Goal: Find specific page/section: Find specific page/section

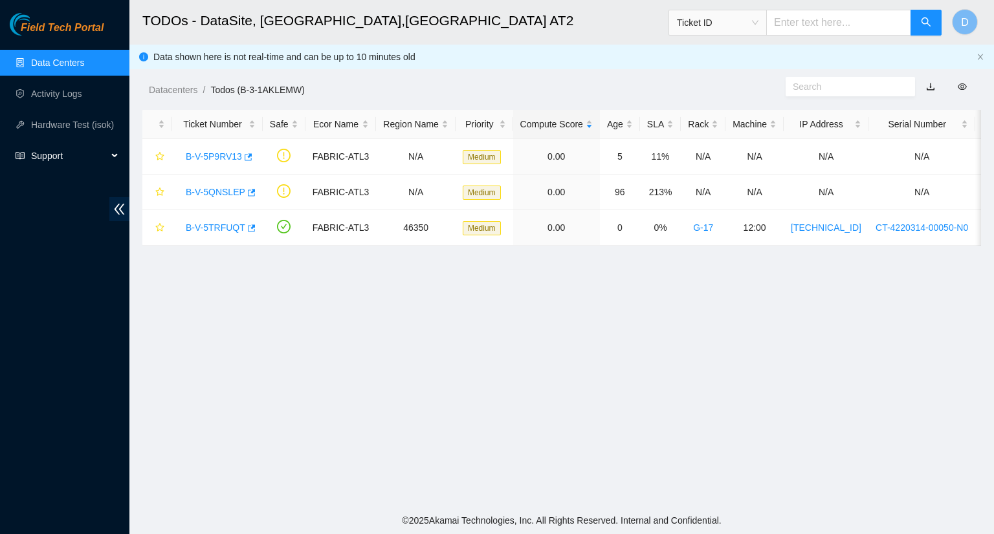
click at [58, 151] on span "Support" at bounding box center [69, 156] width 76 height 26
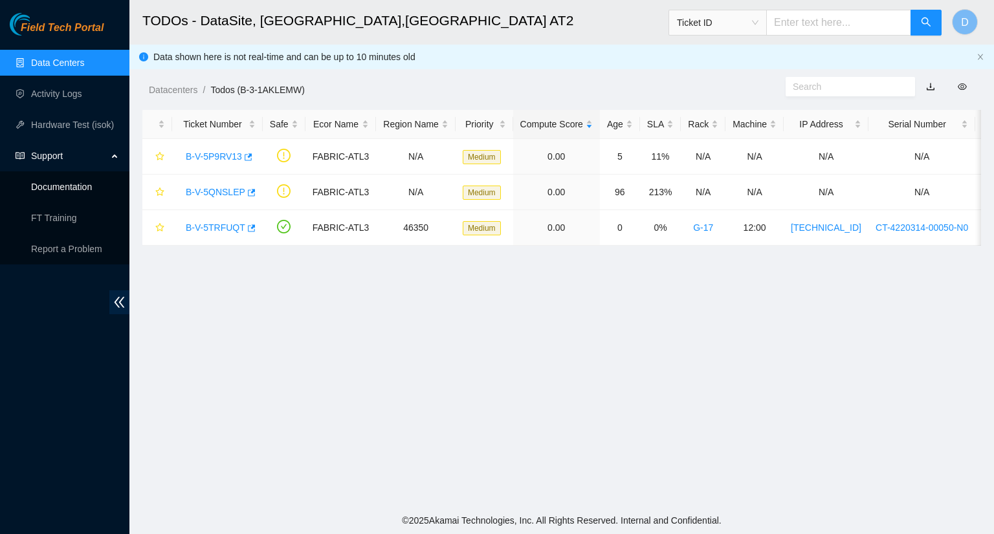
click at [65, 187] on link "Documentation" at bounding box center [61, 187] width 61 height 10
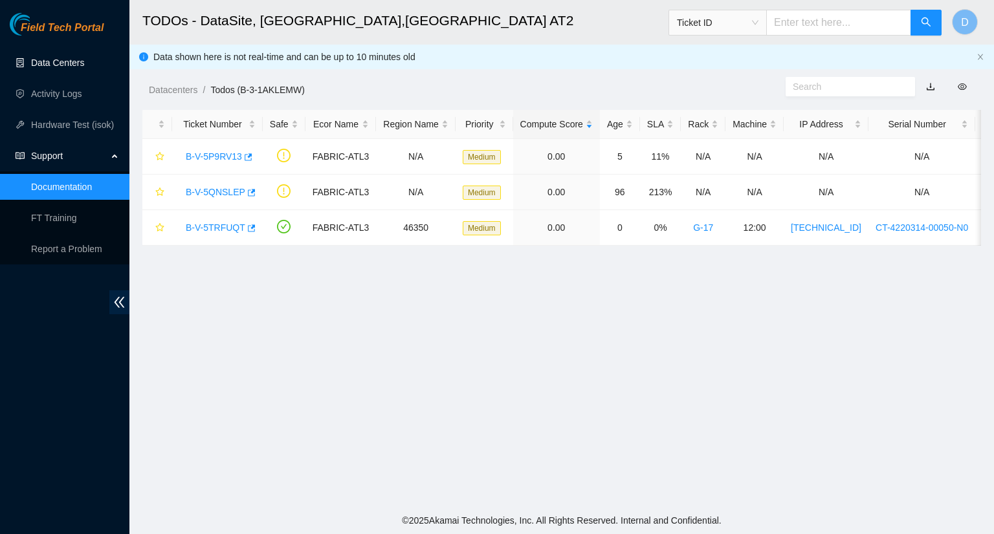
click at [61, 59] on link "Data Centers" at bounding box center [57, 63] width 53 height 10
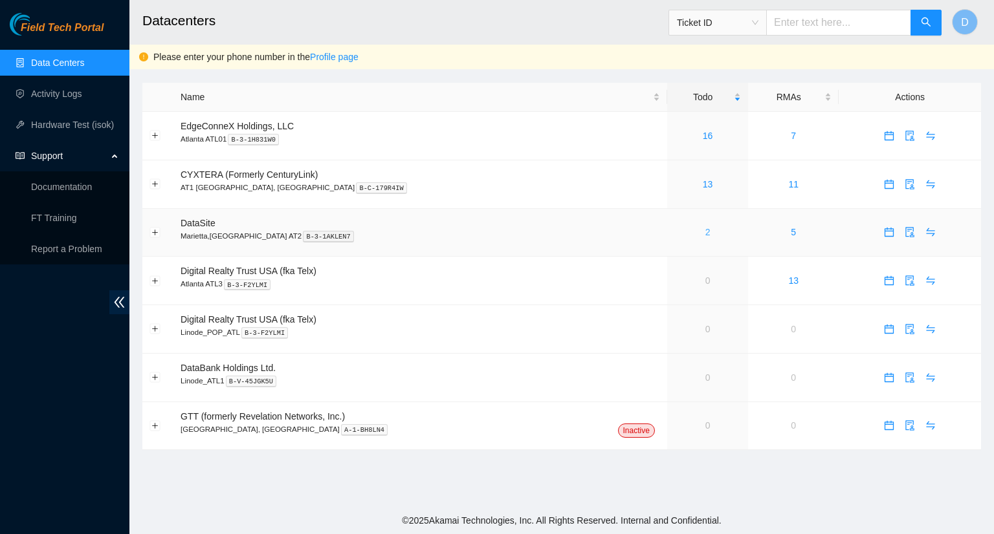
click at [705, 236] on link "2" at bounding box center [707, 232] width 5 height 10
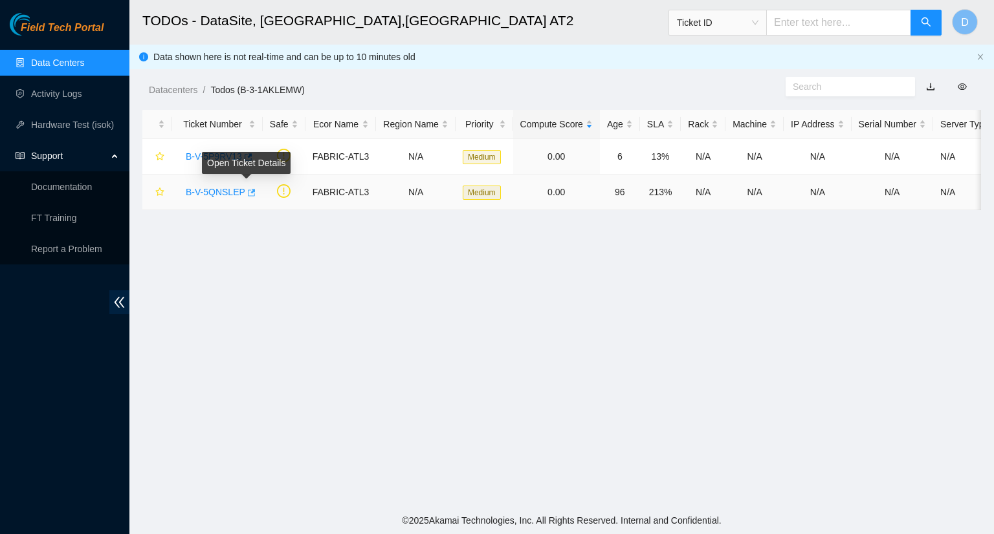
click at [246, 195] on icon "button" at bounding box center [250, 192] width 9 height 9
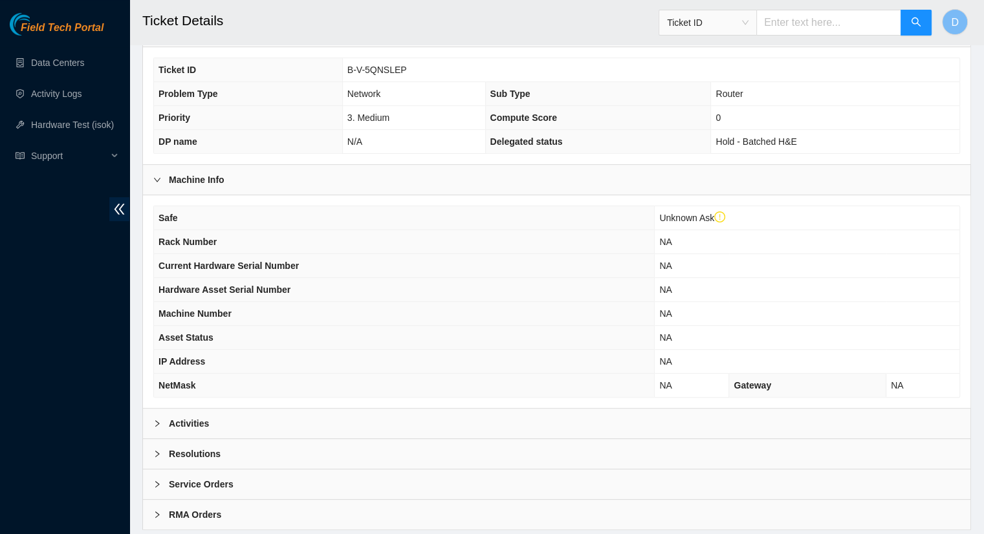
scroll to position [364, 0]
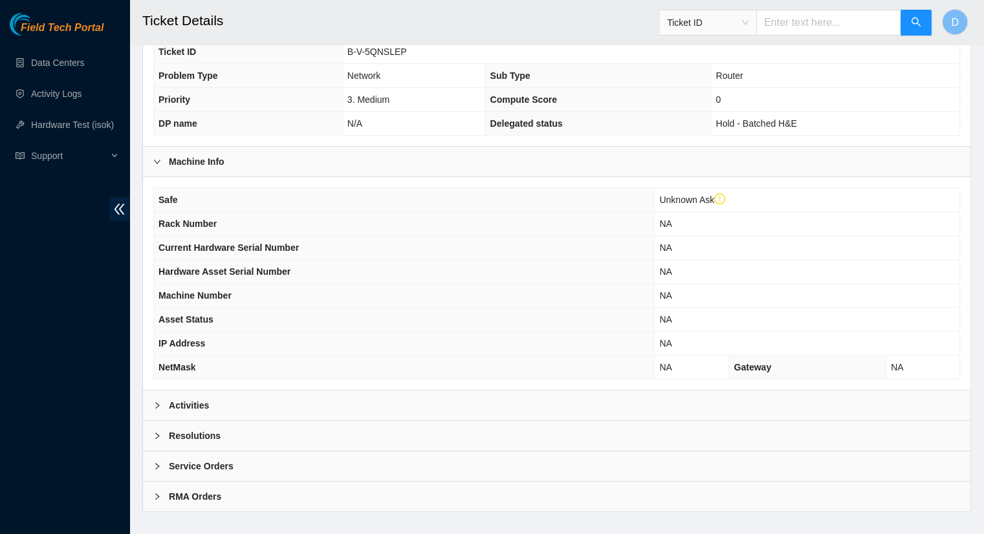
click at [214, 391] on div "Activities" at bounding box center [557, 406] width 828 height 30
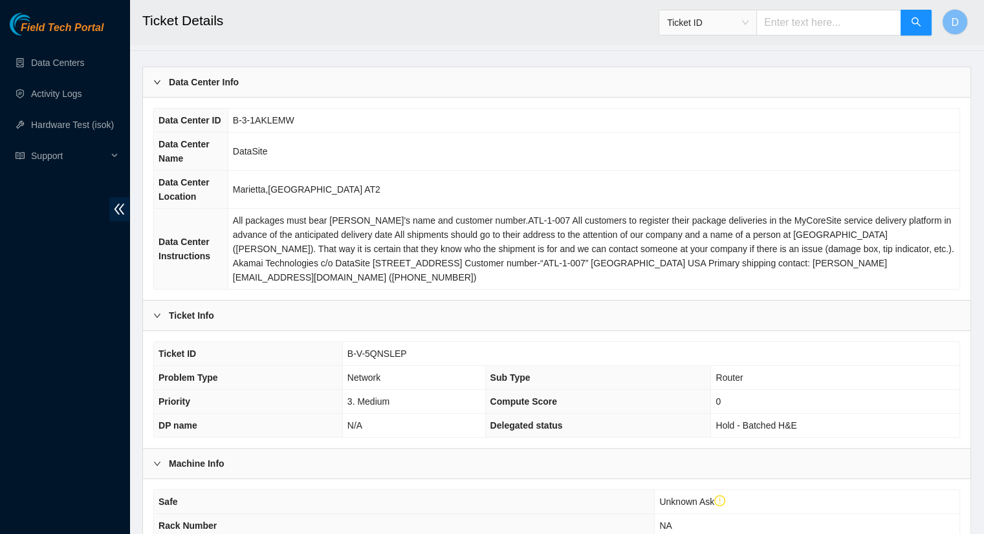
scroll to position [0, 0]
